Goal: Check status: Check status

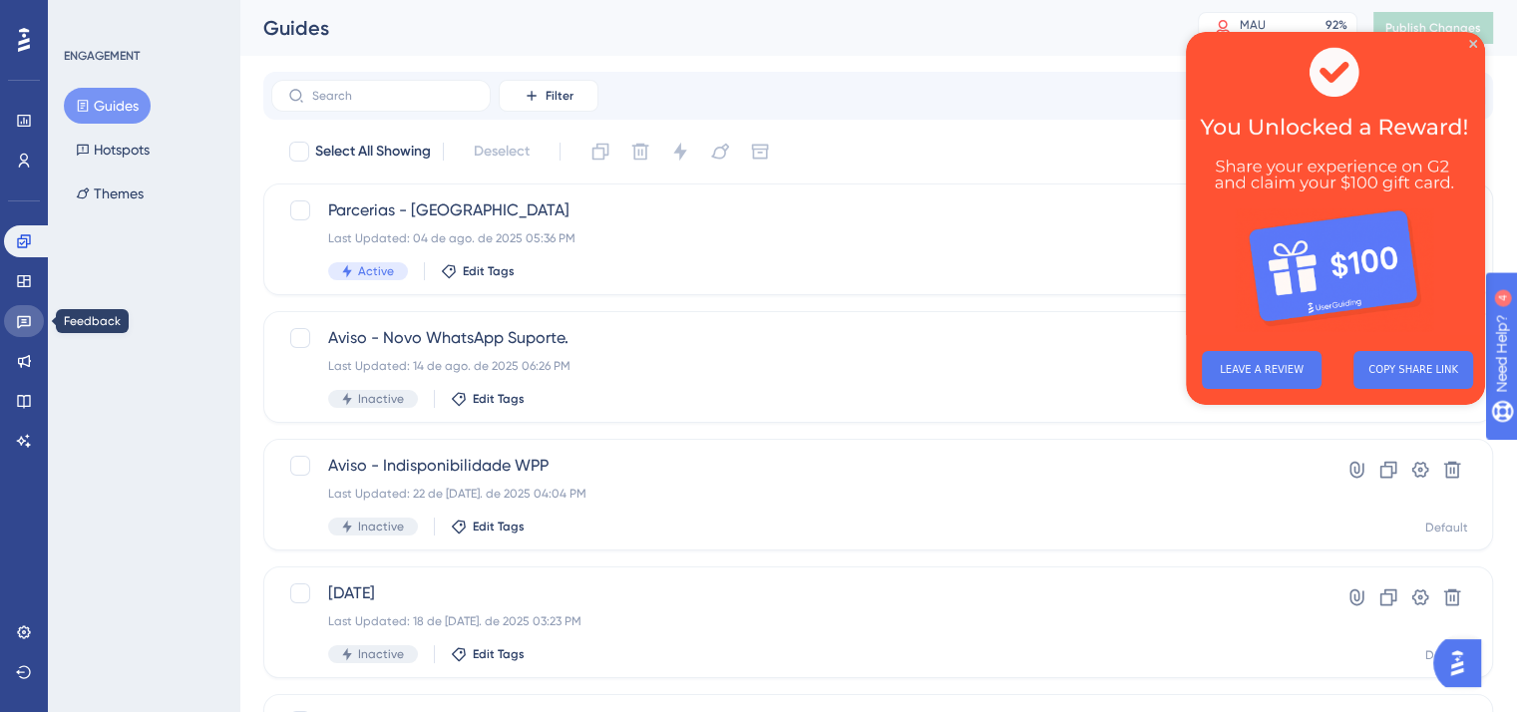
click at [36, 324] on link at bounding box center [24, 321] width 40 height 32
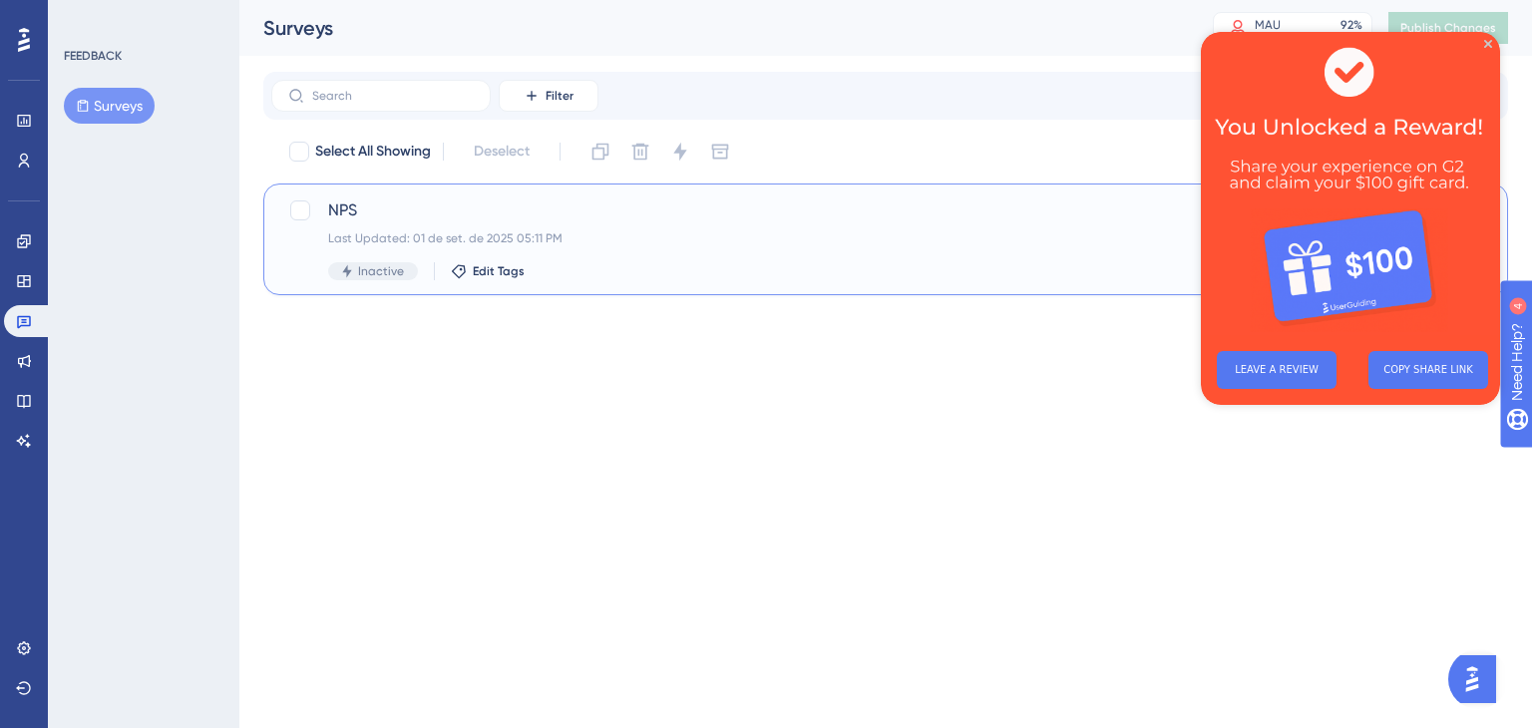
click at [613, 269] on div "Inactive Edit Tags" at bounding box center [806, 271] width 956 height 18
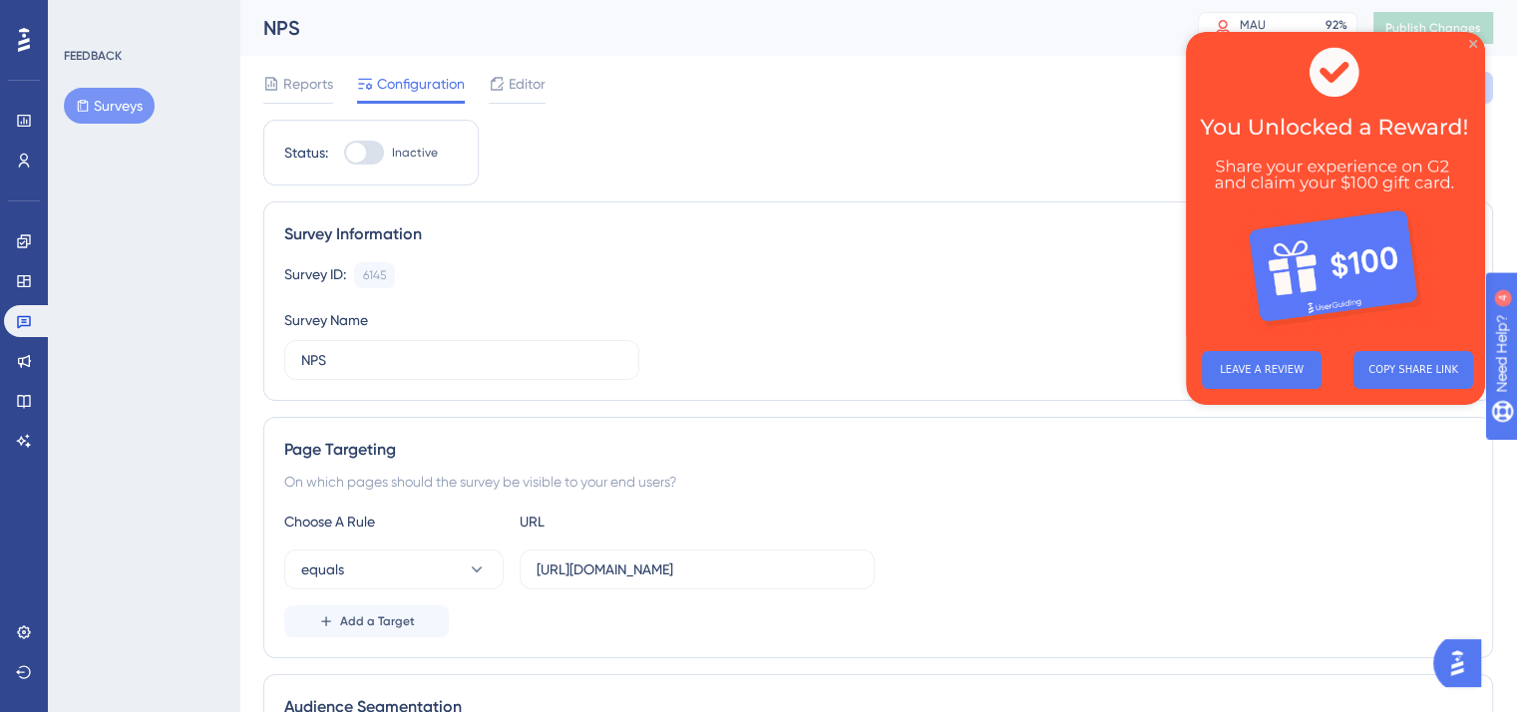
click at [1469, 47] on icon "Close Preview" at bounding box center [1473, 44] width 8 height 8
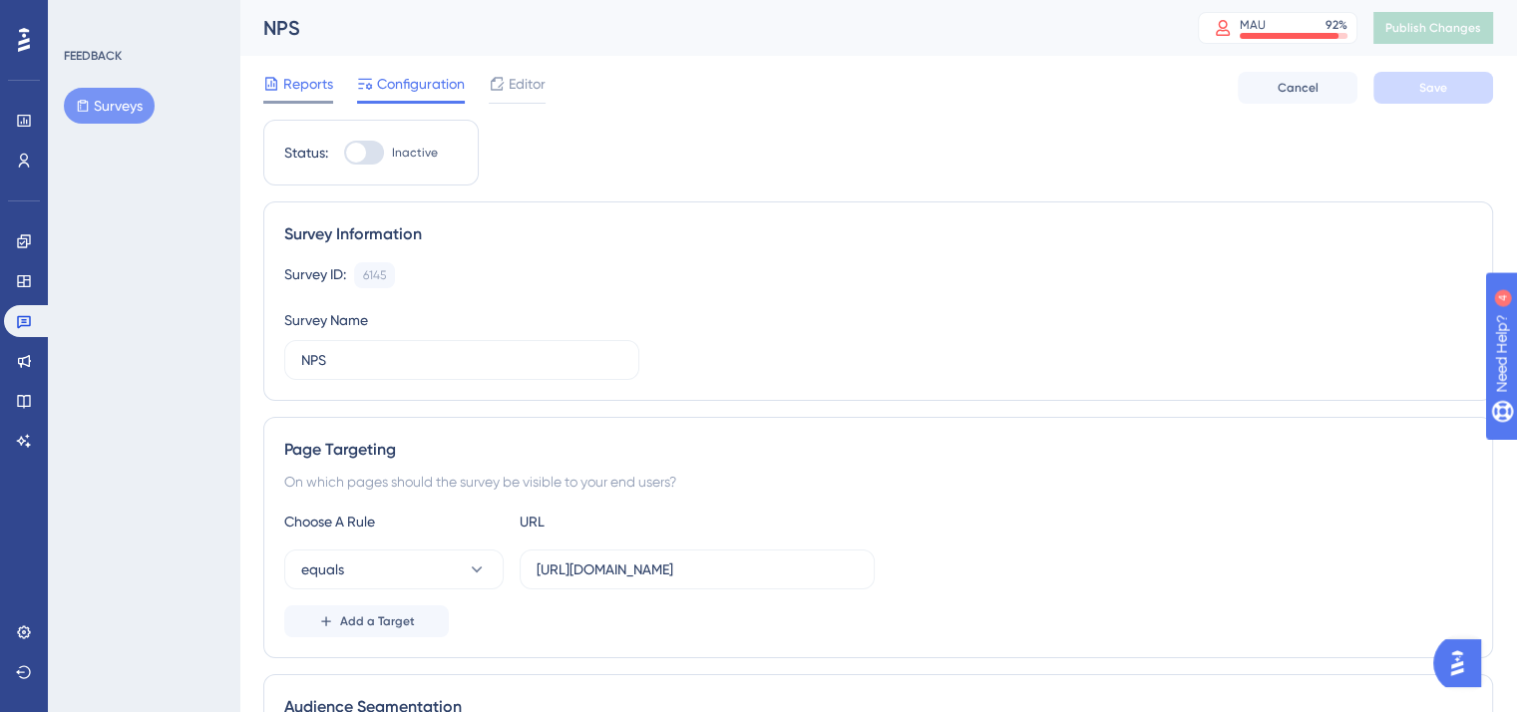
click at [316, 86] on span "Reports" at bounding box center [308, 84] width 50 height 24
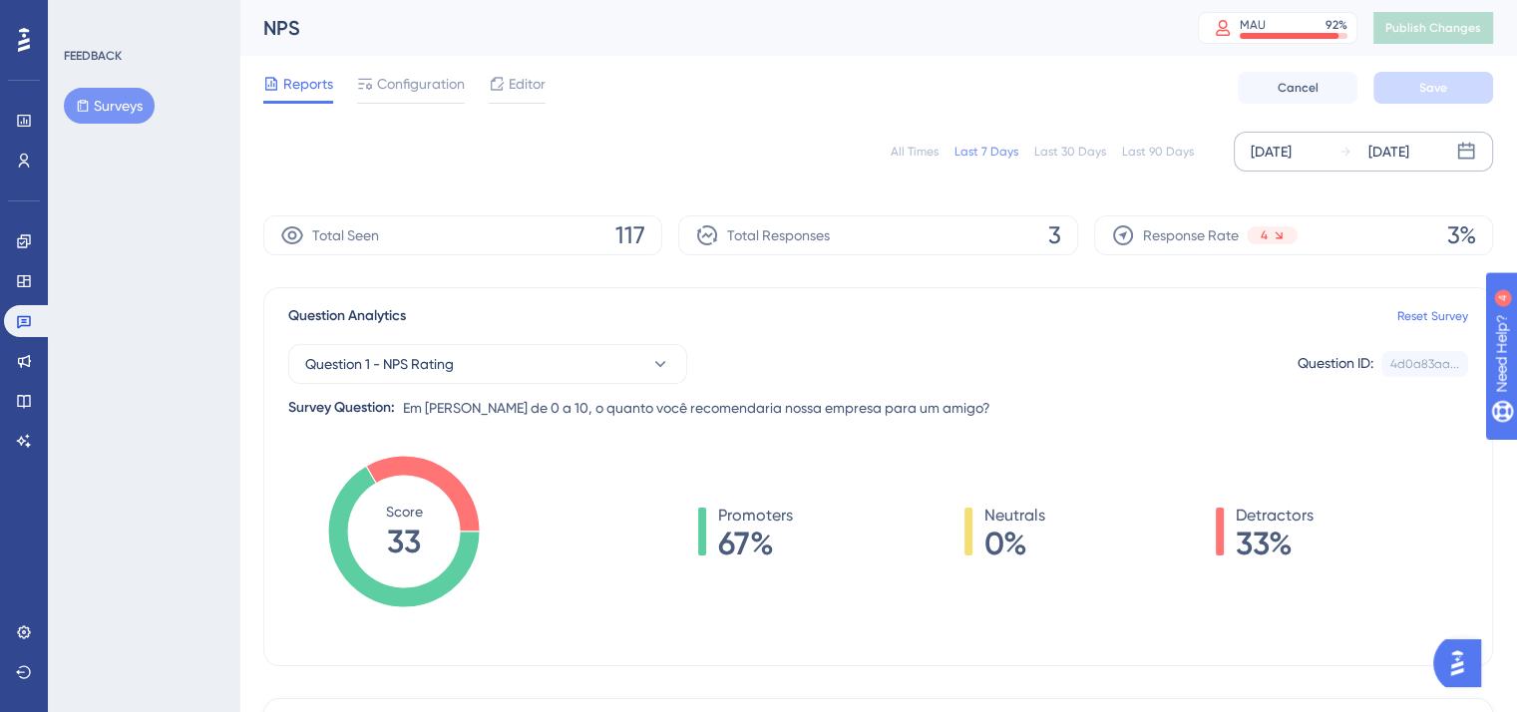
click at [1292, 157] on div "[DATE]" at bounding box center [1271, 152] width 41 height 24
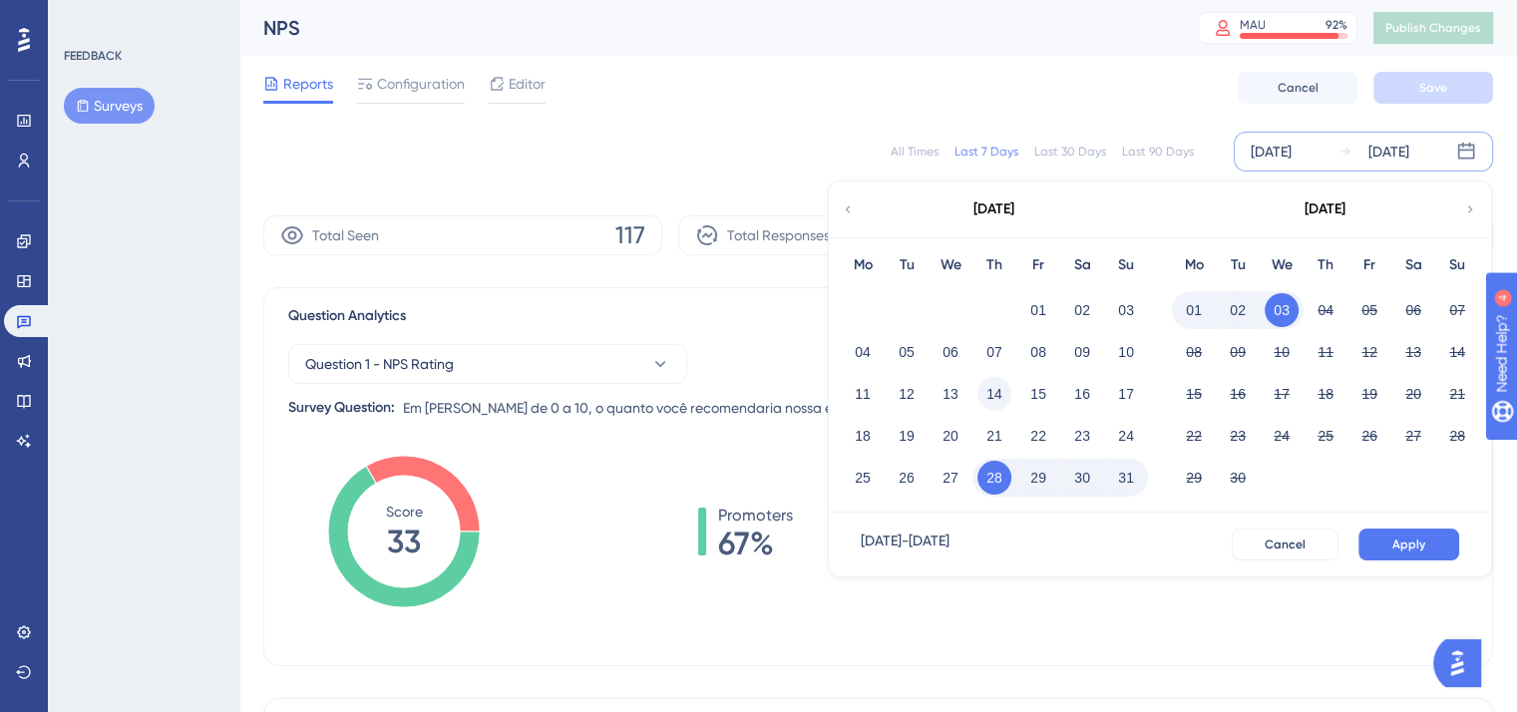
click at [995, 394] on button "14" at bounding box center [995, 394] width 34 height 34
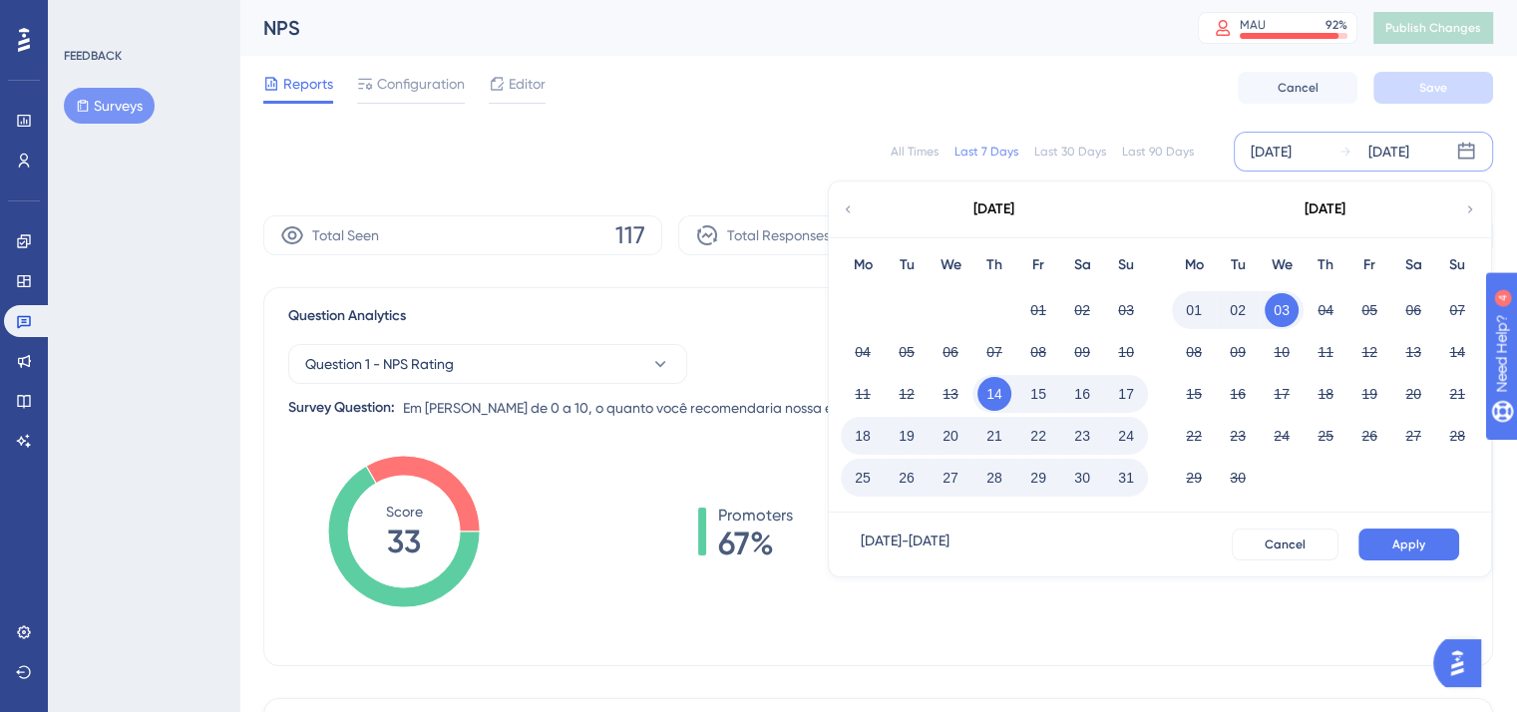
click at [1126, 476] on button "31" at bounding box center [1126, 478] width 34 height 34
click at [1399, 535] on button "Apply" at bounding box center [1409, 545] width 101 height 32
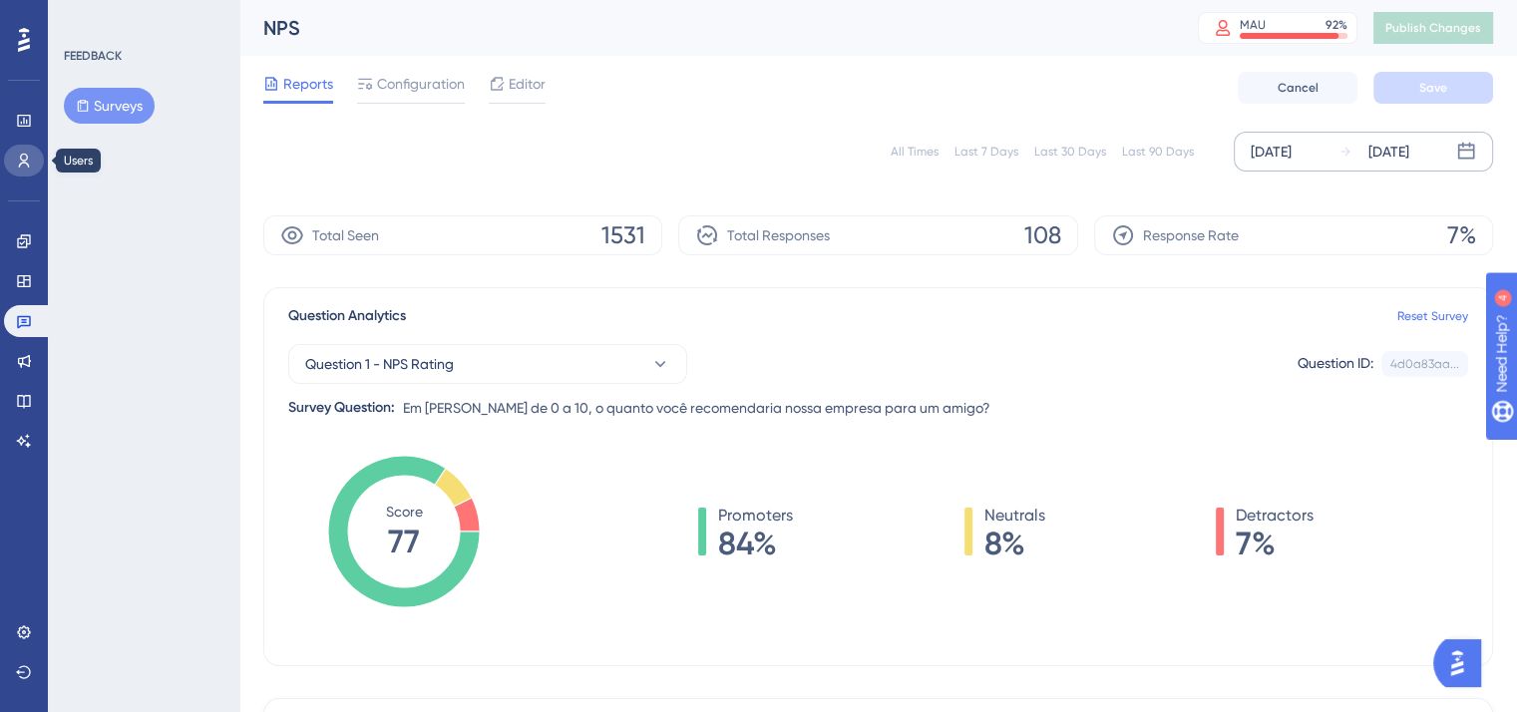
click at [21, 165] on icon at bounding box center [24, 161] width 16 height 16
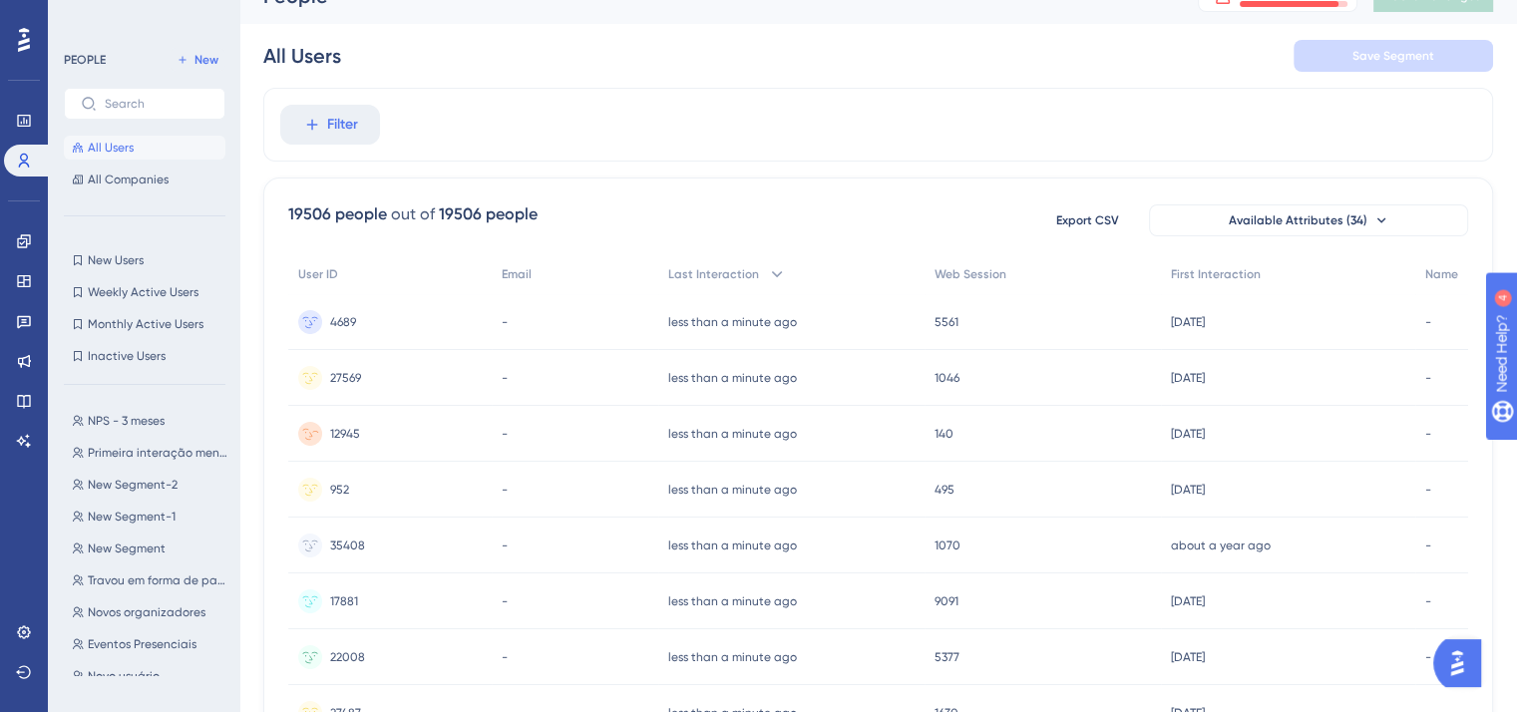
scroll to position [32, 0]
click at [145, 428] on span "NPS - 3 meses" at bounding box center [126, 421] width 77 height 16
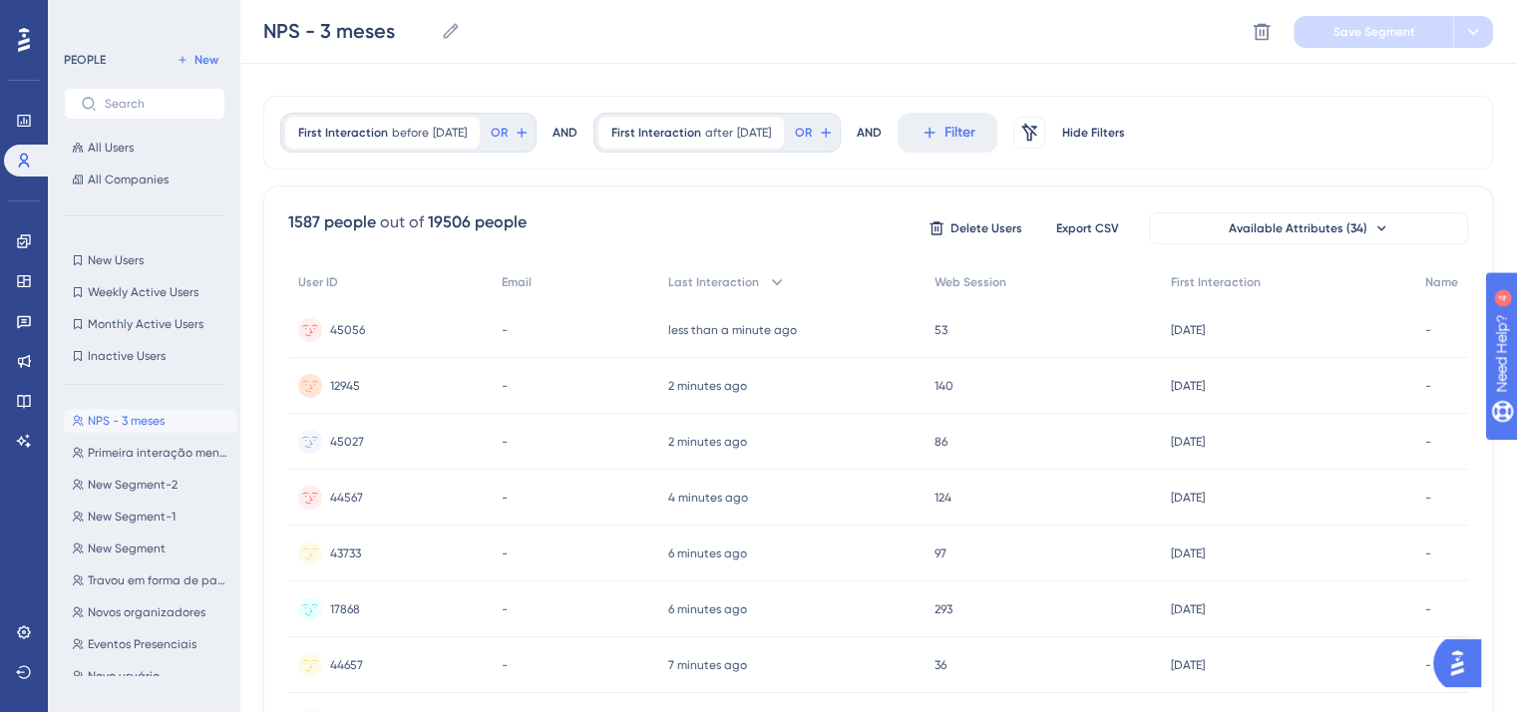
scroll to position [890, 0]
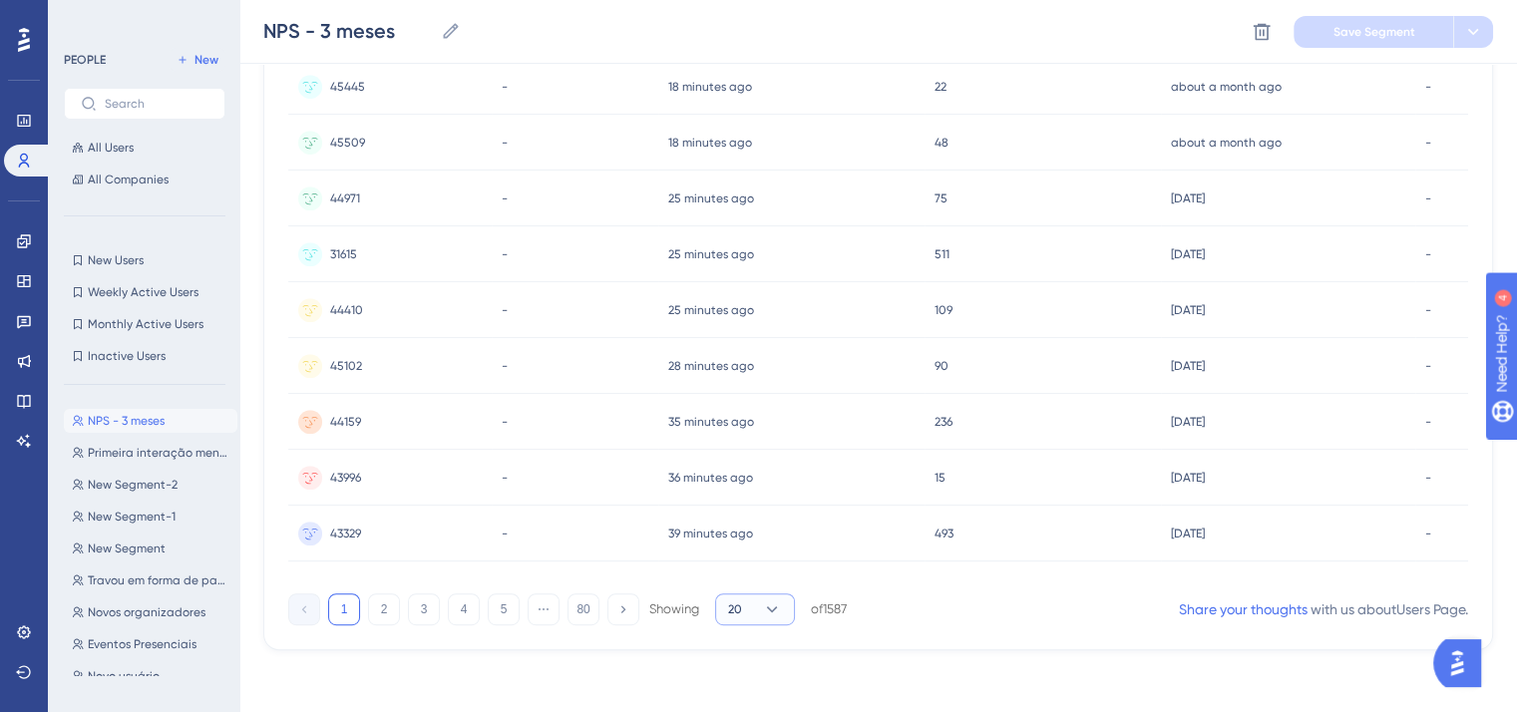
click at [746, 593] on button "20" at bounding box center [755, 609] width 80 height 32
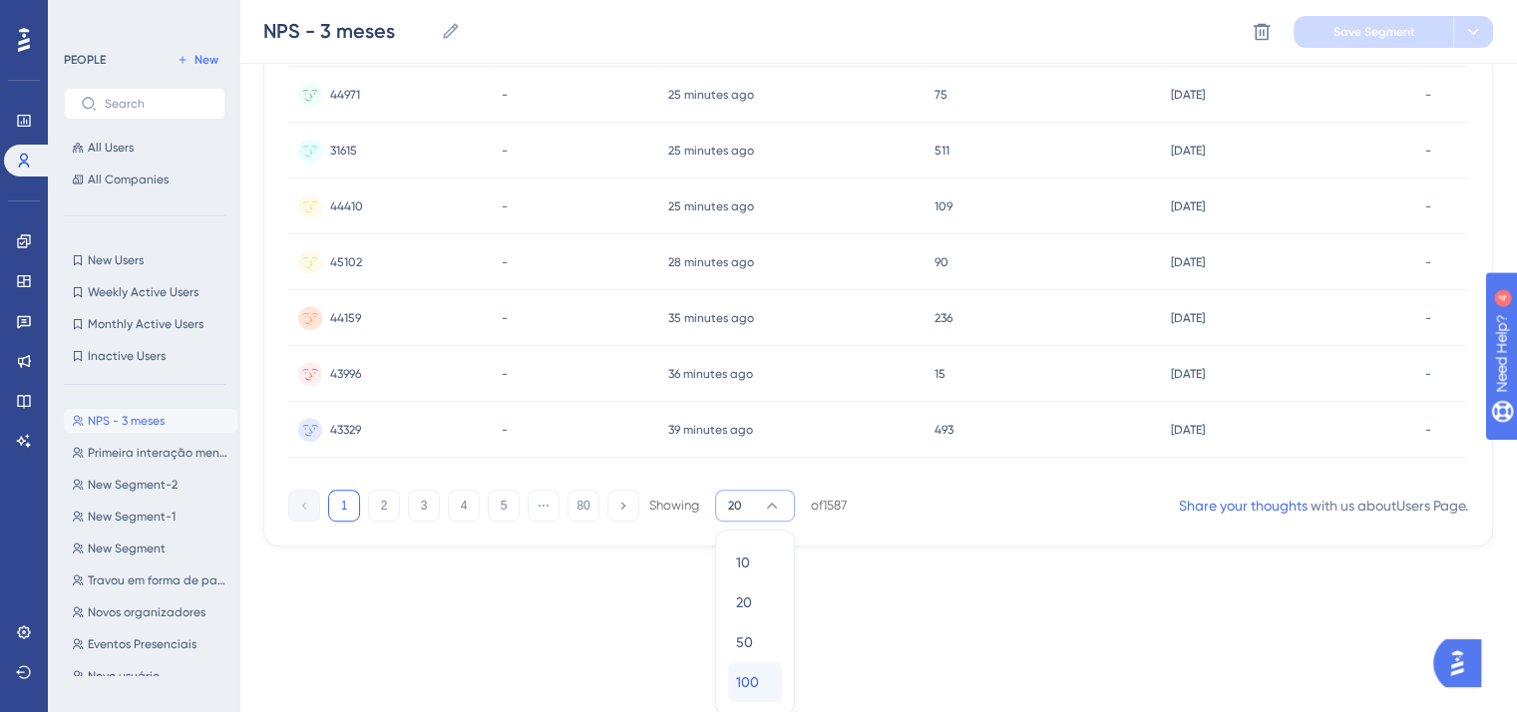
click at [759, 670] on div "100 100" at bounding box center [755, 682] width 38 height 40
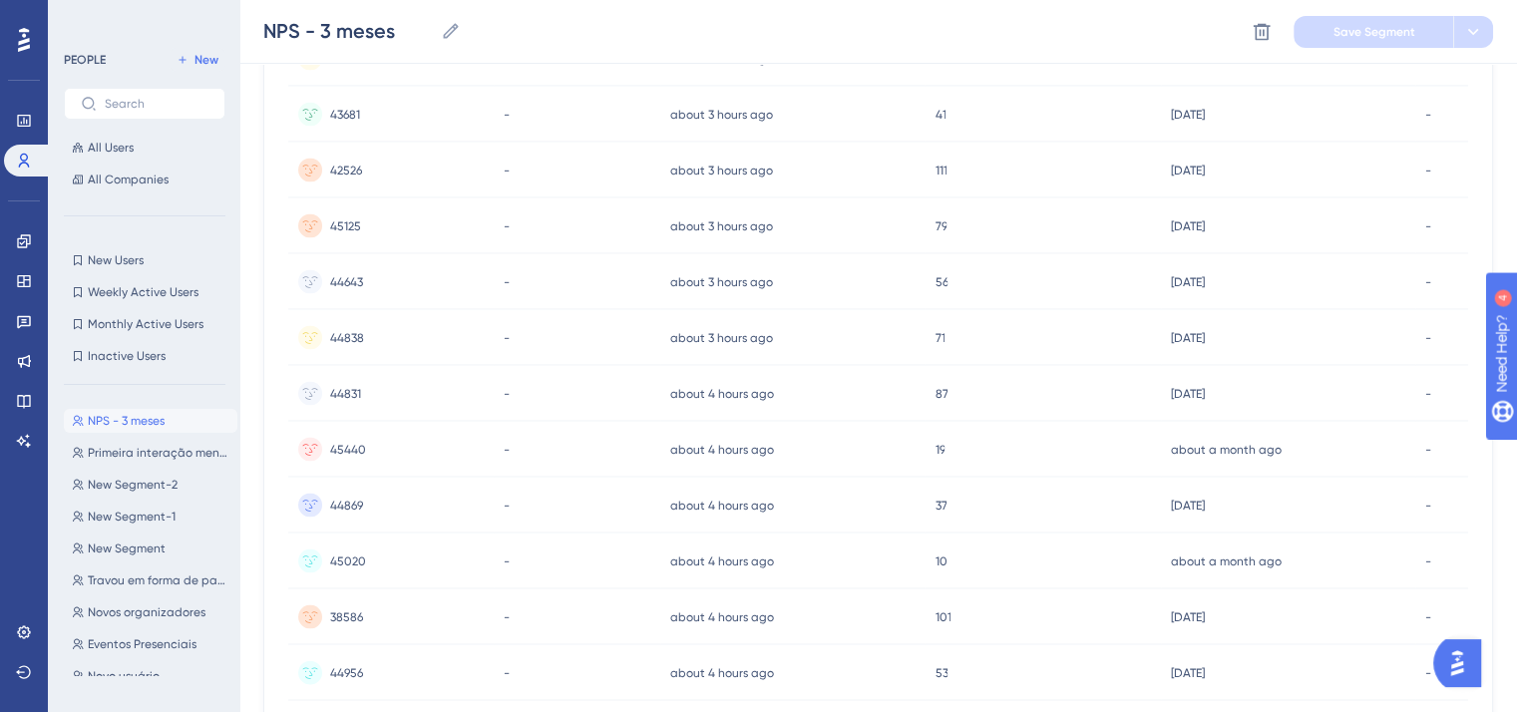
scroll to position [5358, 0]
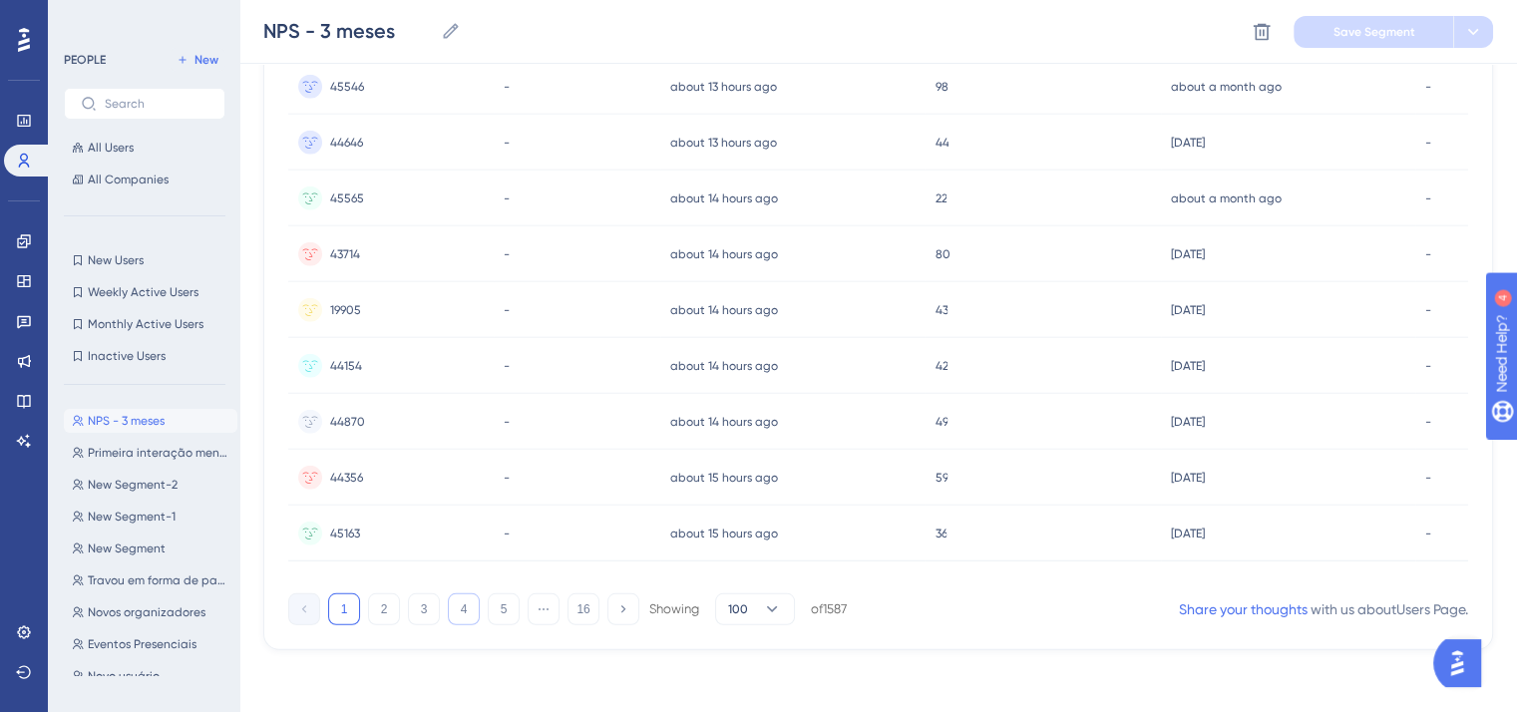
click at [463, 606] on button "4" at bounding box center [464, 609] width 32 height 32
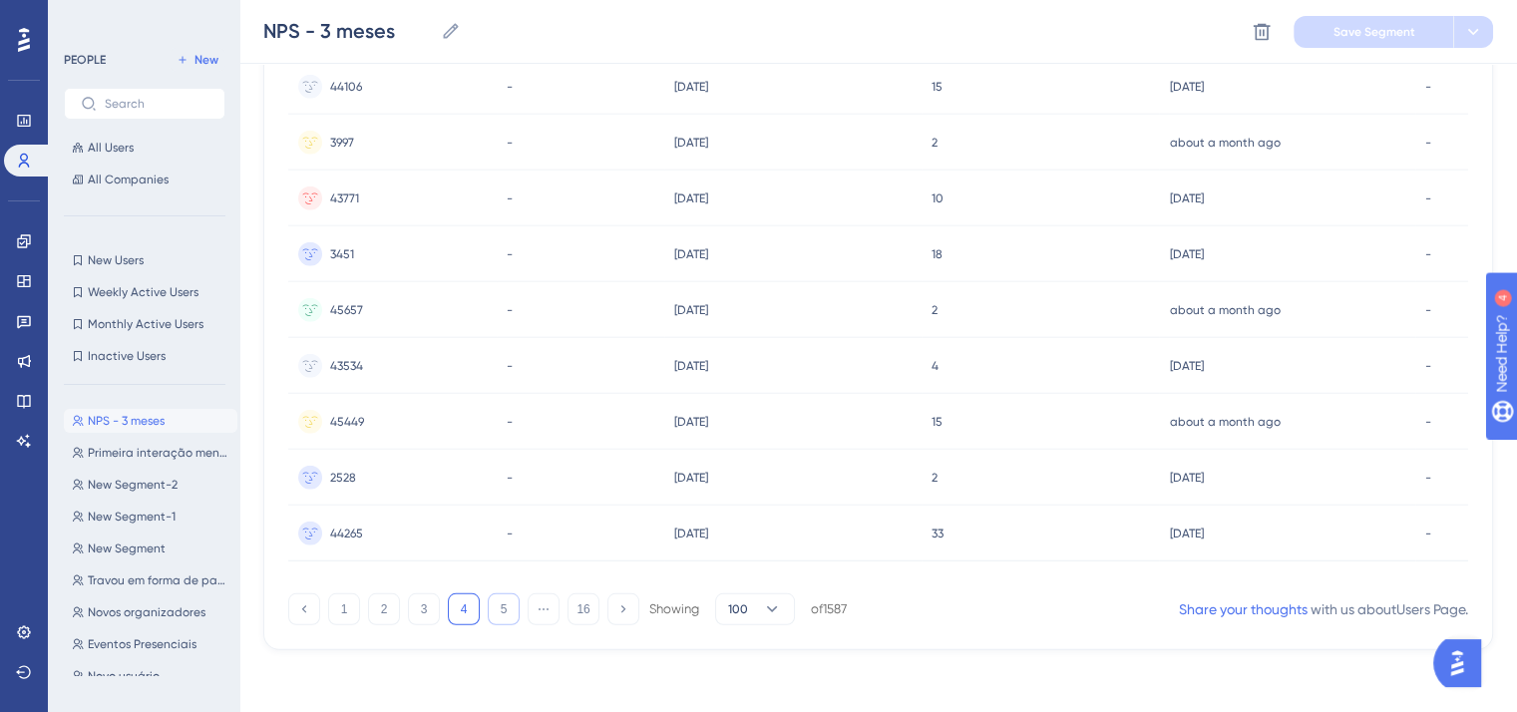
click at [495, 608] on button "5" at bounding box center [504, 609] width 32 height 32
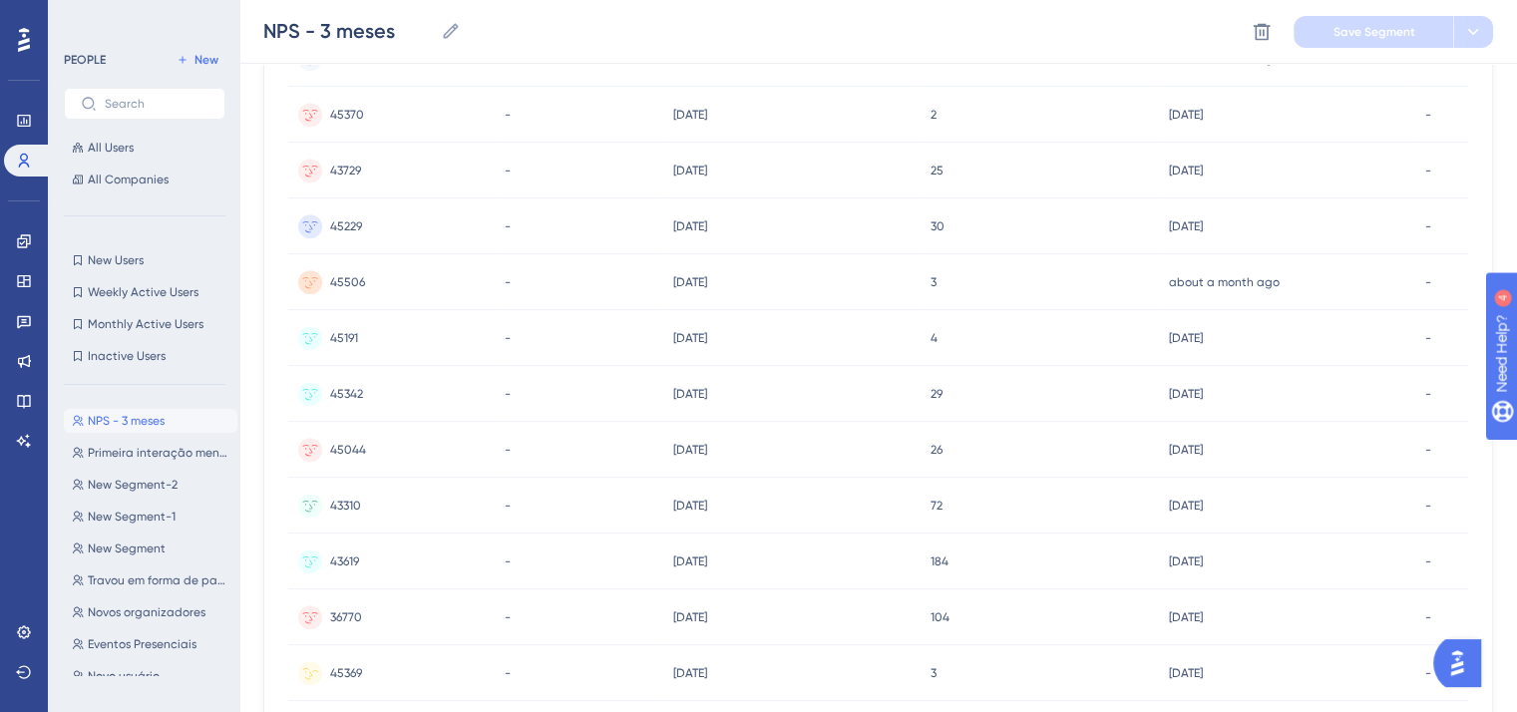
scroll to position [1209, 0]
